Goal: Find contact information: Find contact information

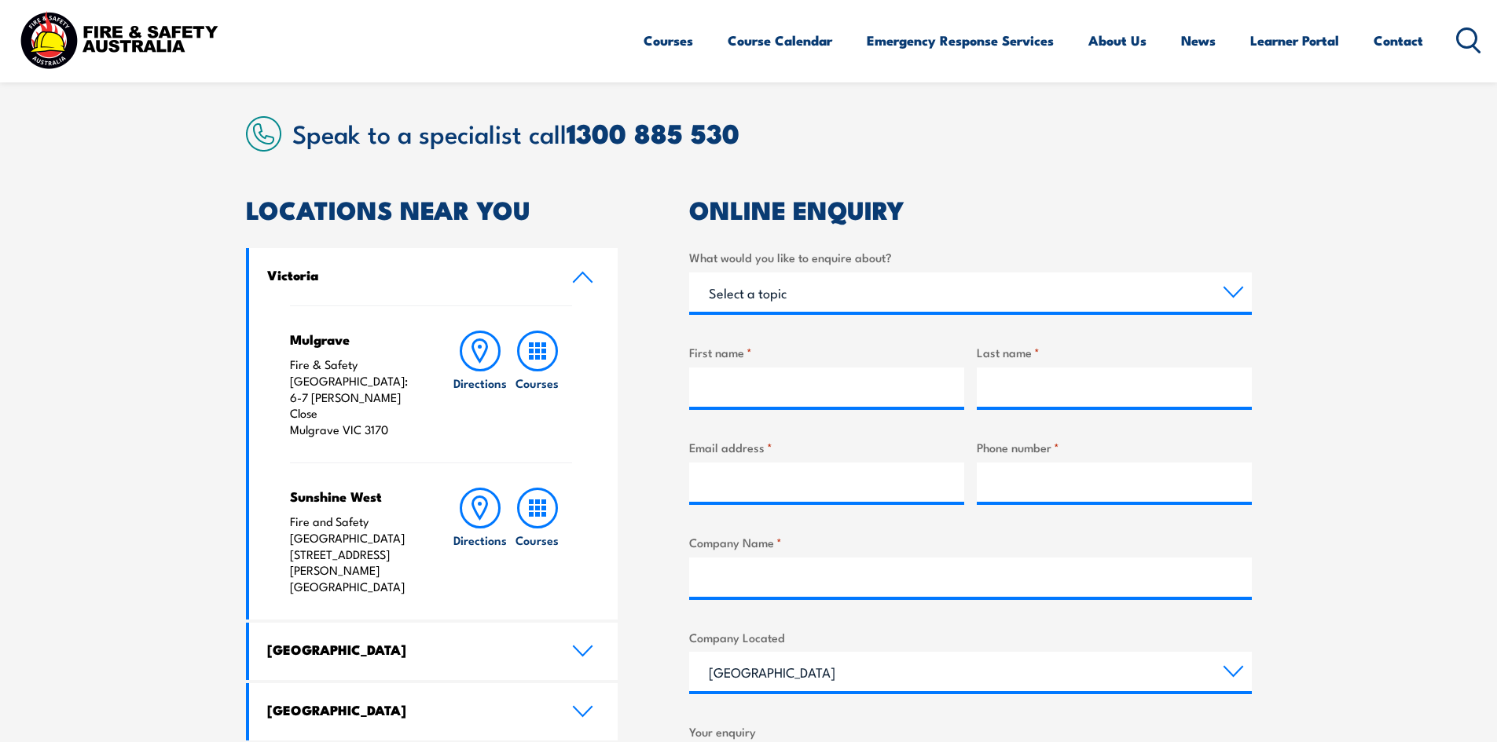
scroll to position [331, 0]
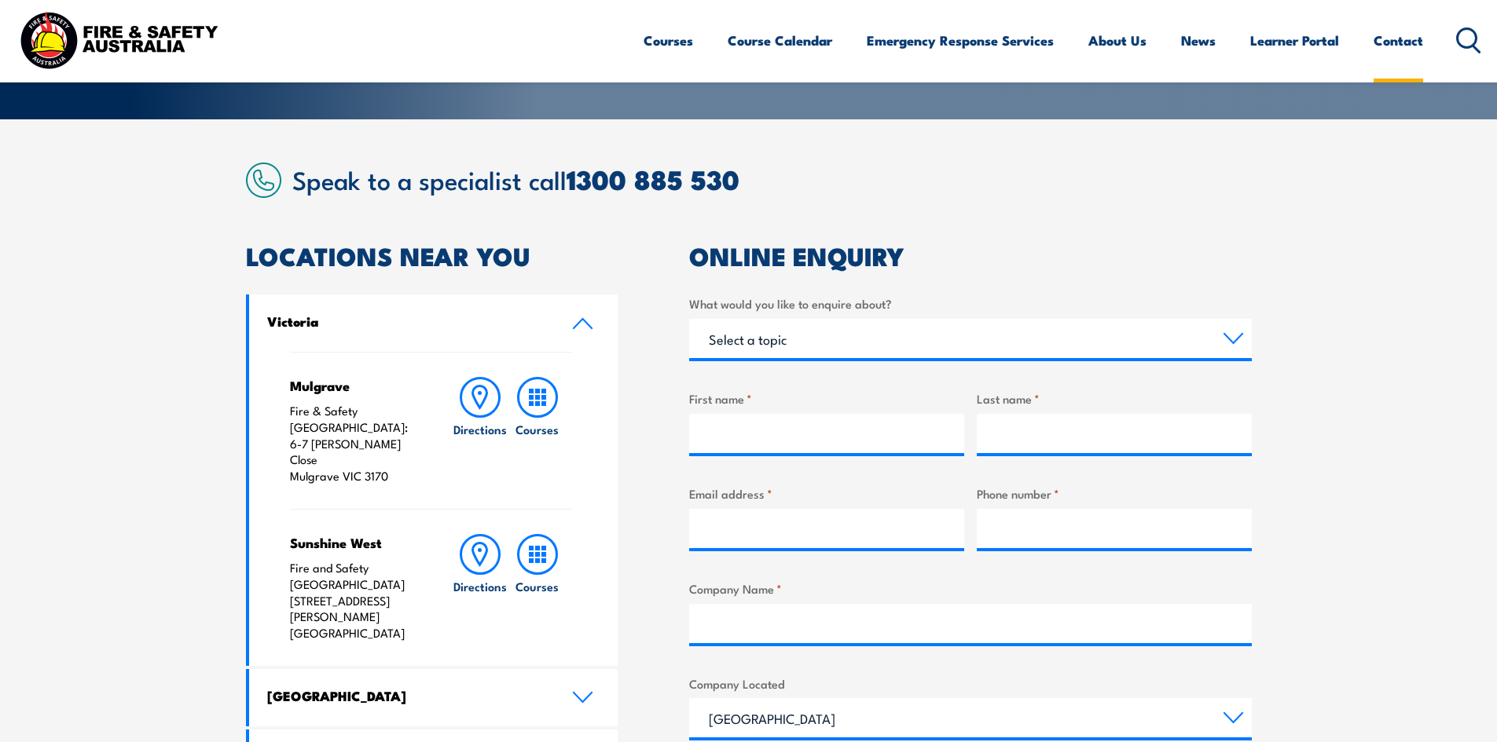
click at [1390, 39] on link "Contact" at bounding box center [1397, 41] width 49 height 42
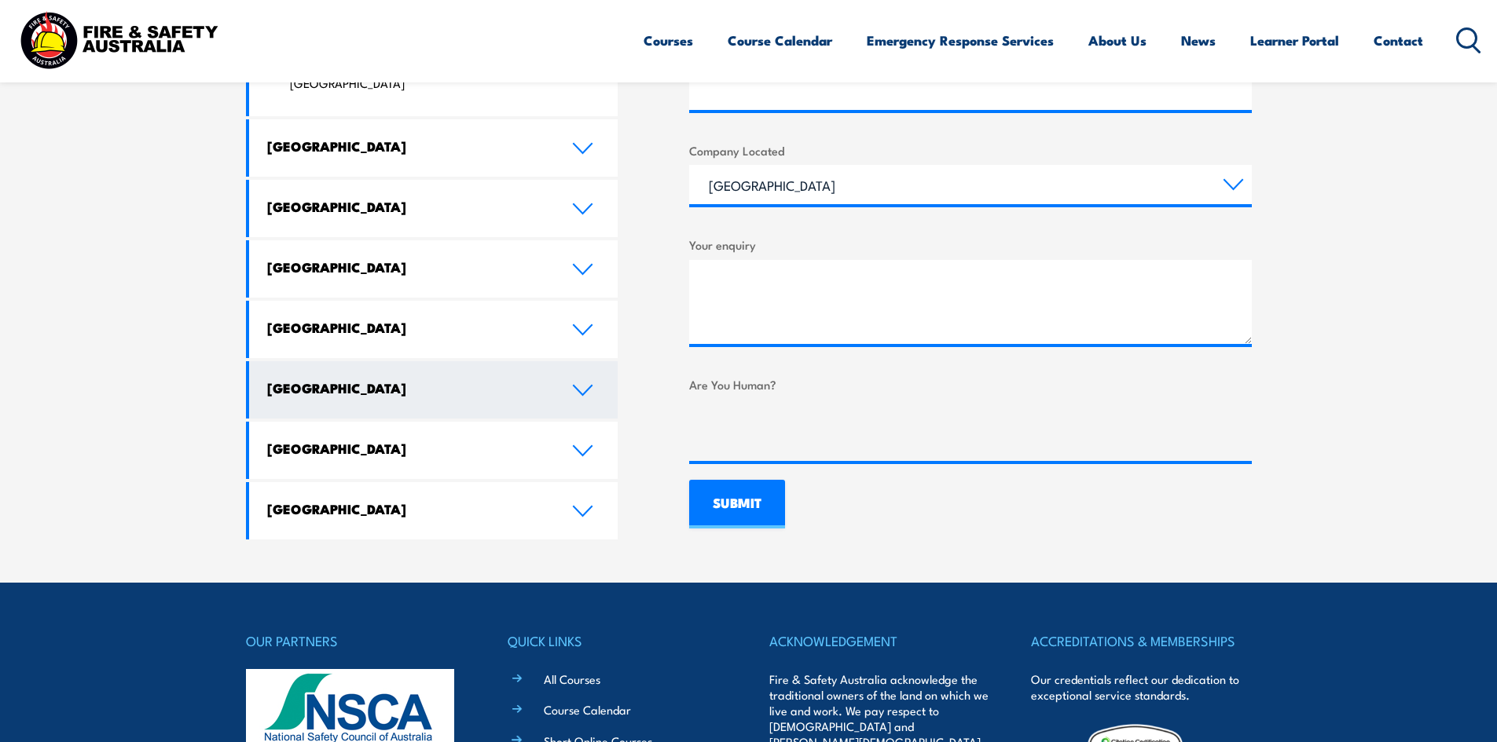
scroll to position [471, 0]
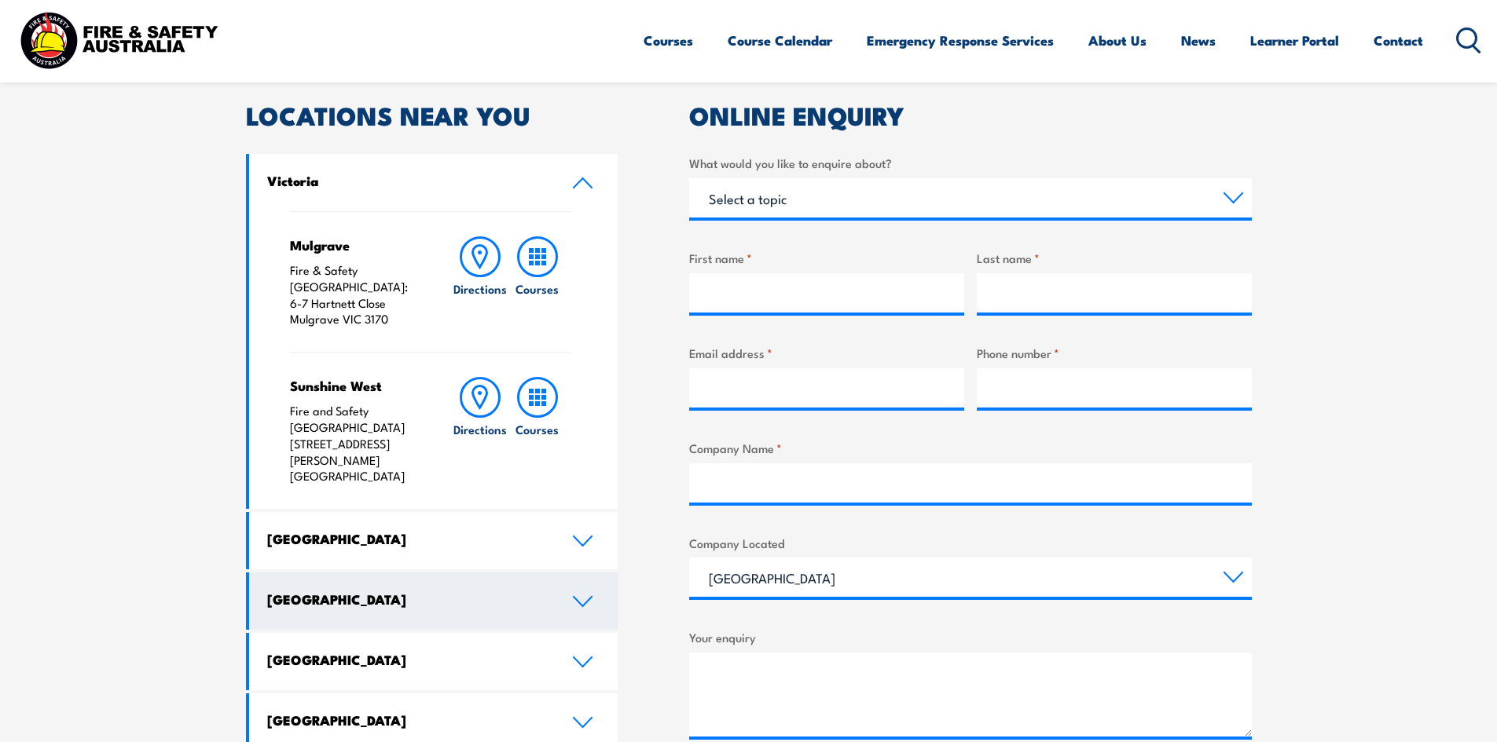
click at [555, 573] on link "[GEOGRAPHIC_DATA]" at bounding box center [433, 601] width 369 height 57
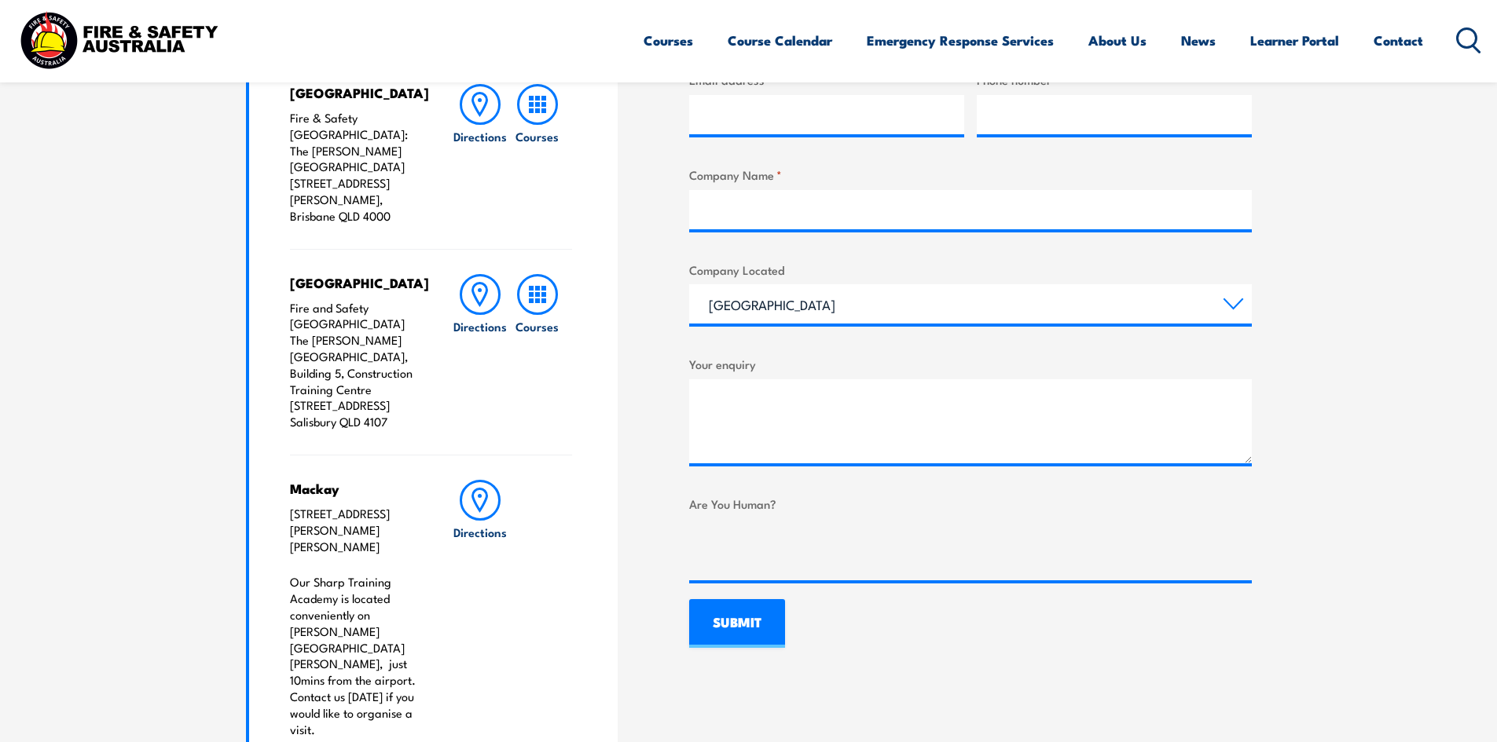
scroll to position [943, 0]
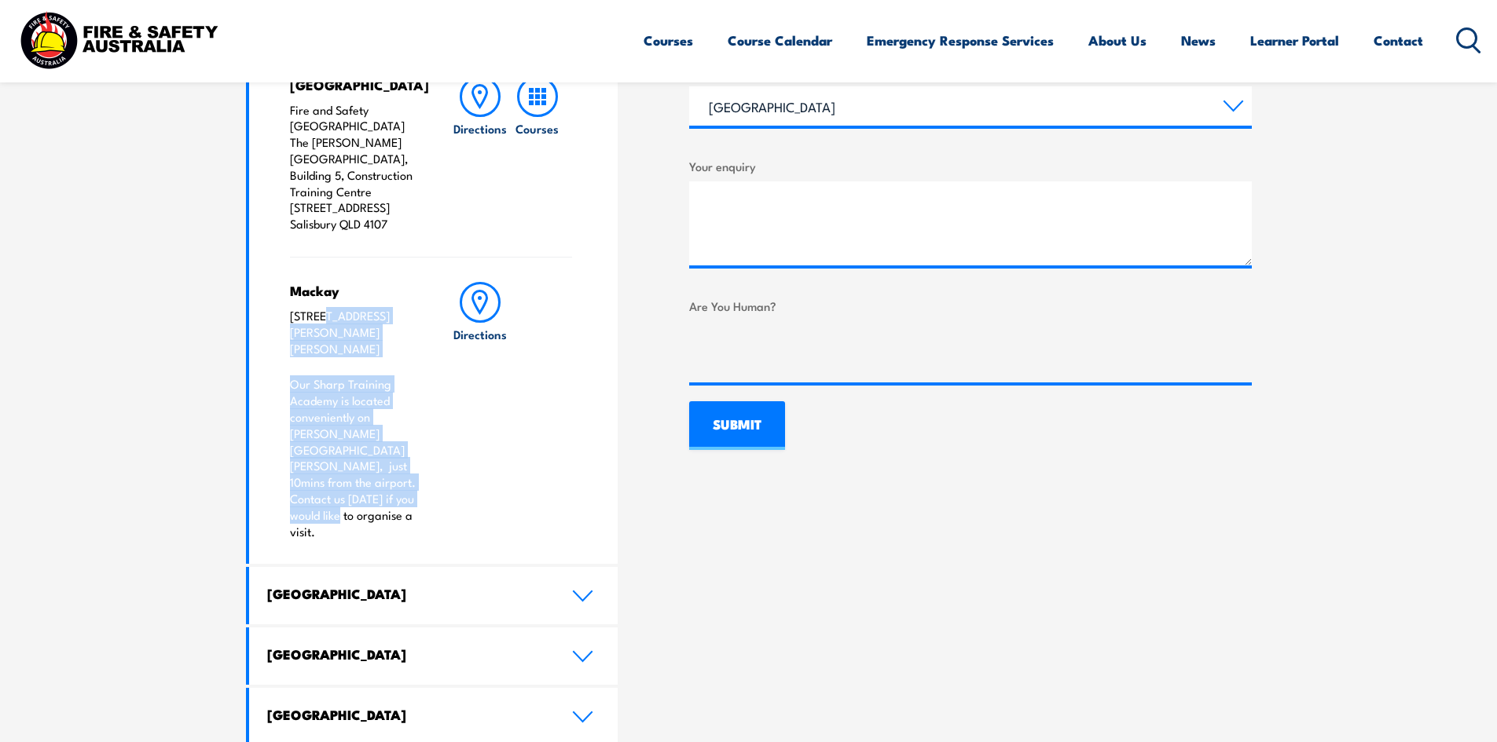
drag, startPoint x: 356, startPoint y: 423, endPoint x: 312, endPoint y: 275, distance: 154.9
click at [321, 289] on div "Mackay [STREET_ADDRESS][PERSON_NAME][PERSON_NAME] Our Sharp Training Academy is…" at bounding box center [355, 411] width 131 height 258
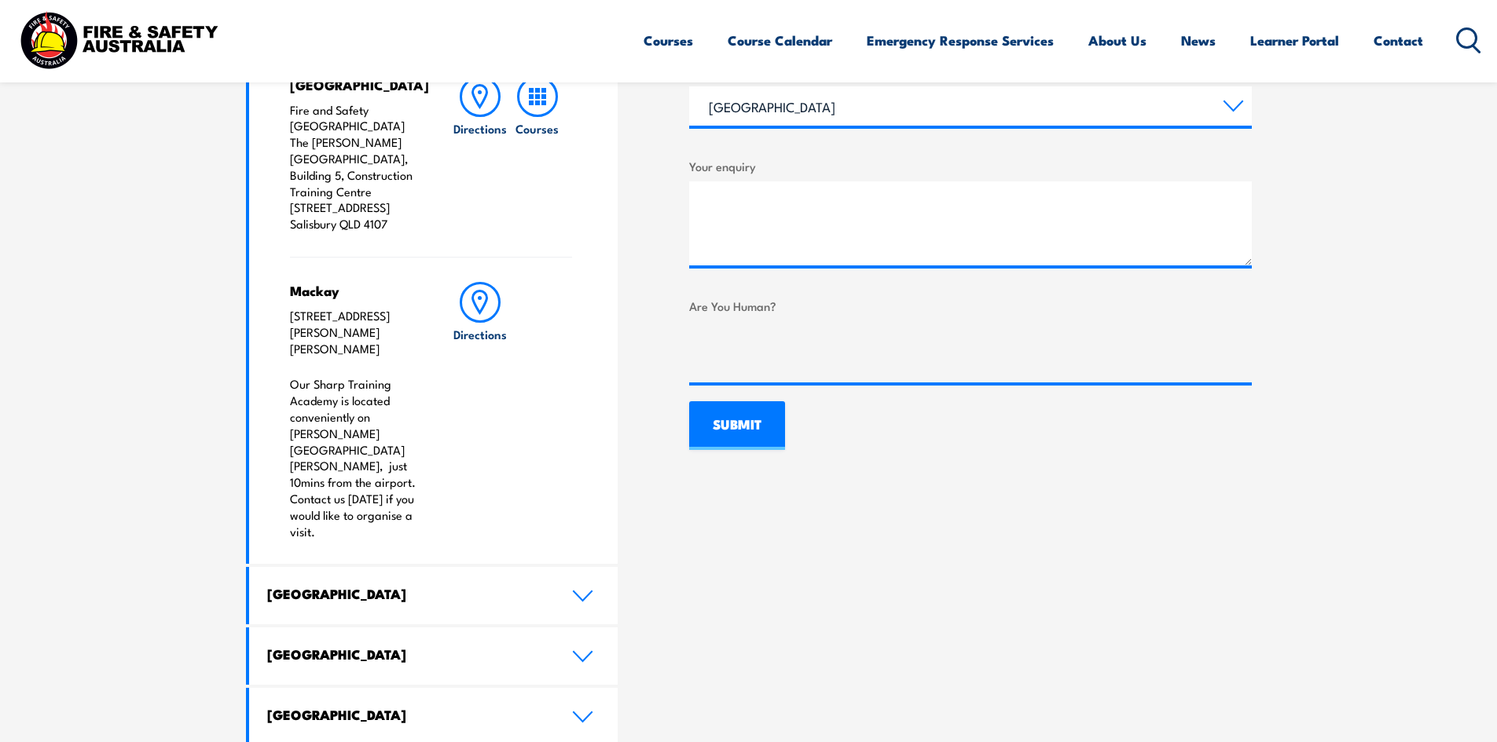
click at [298, 282] on h4 "Mackay" at bounding box center [355, 290] width 131 height 17
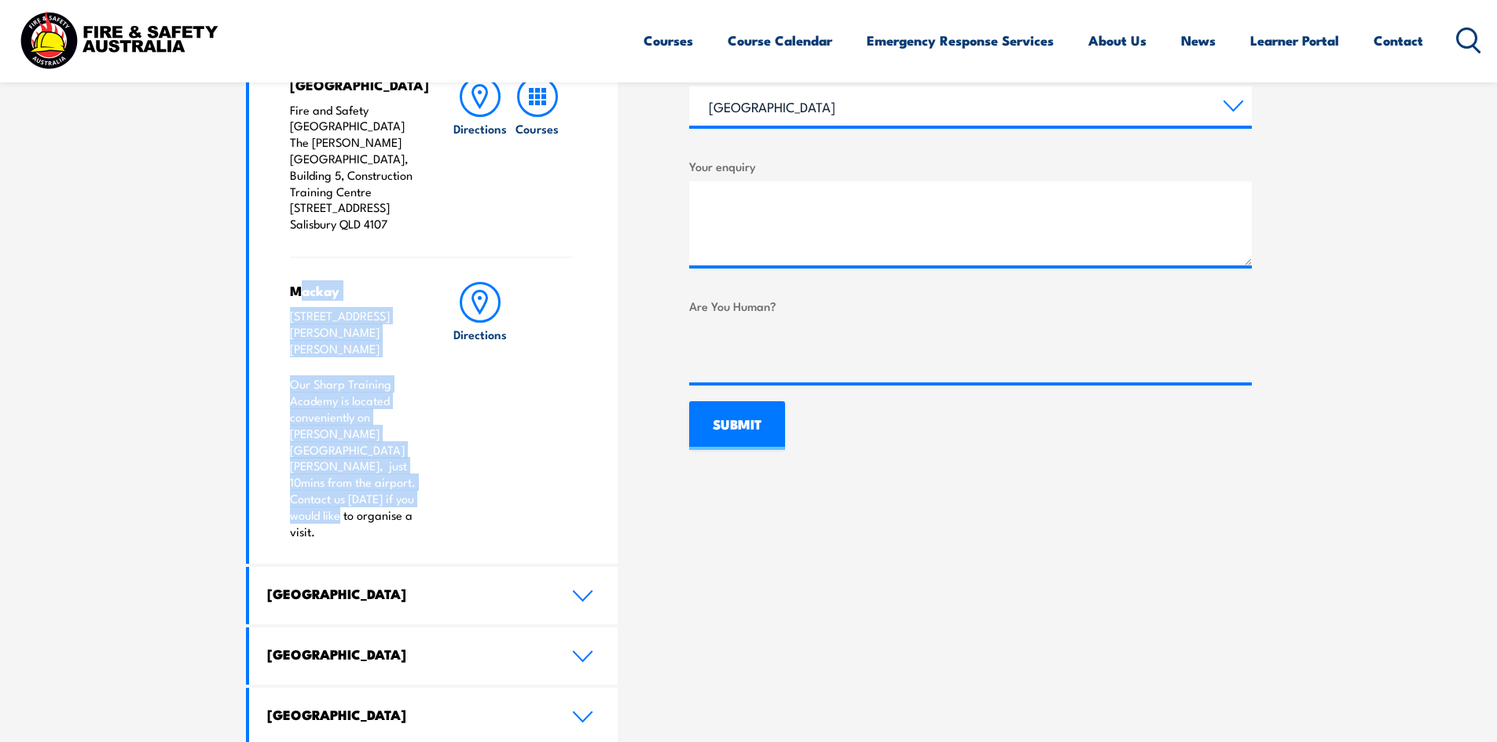
drag, startPoint x: 296, startPoint y: 262, endPoint x: 422, endPoint y: 467, distance: 240.5
click at [422, 467] on div "Mackay [STREET_ADDRESS][PERSON_NAME][PERSON_NAME] Our Sharp Training Academy is…" at bounding box center [431, 410] width 283 height 307
click at [455, 402] on link "Directions" at bounding box center [480, 411] width 57 height 258
